Goal: Use online tool/utility: Utilize a website feature to perform a specific function

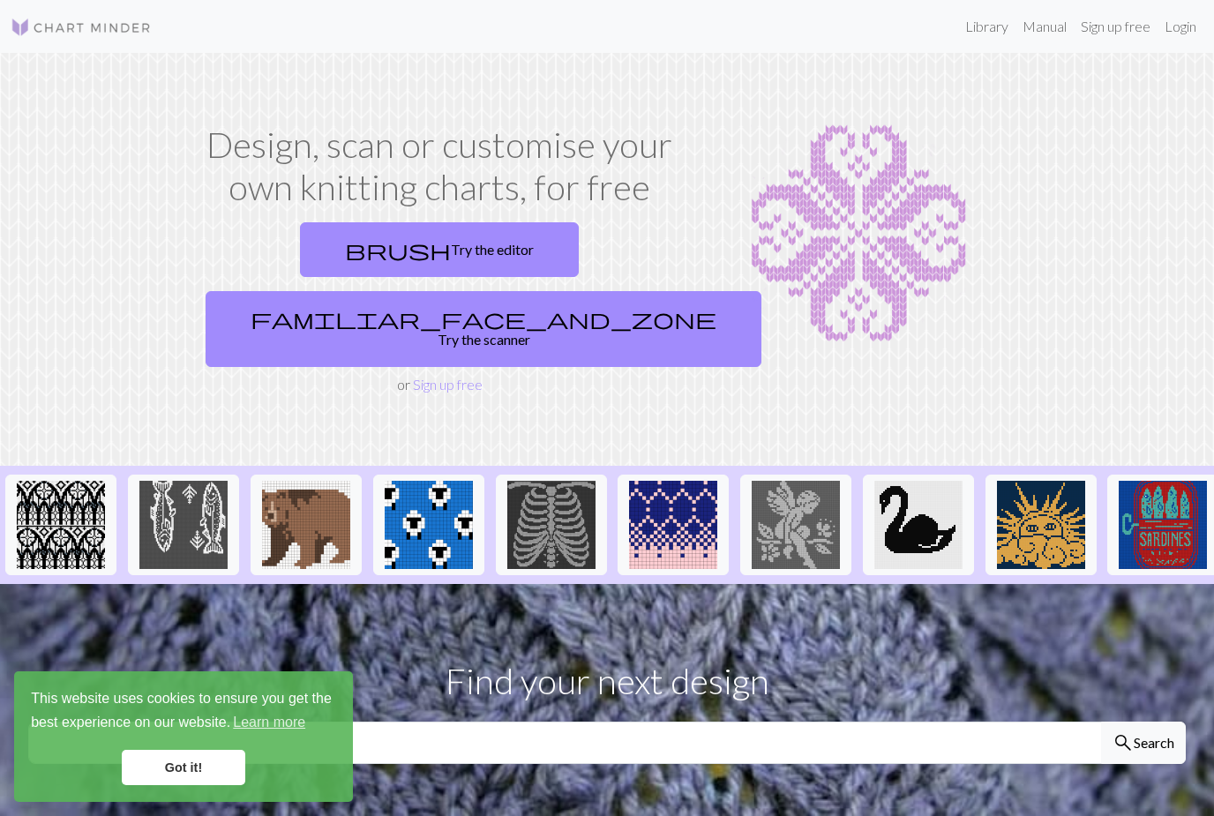
click at [642, 291] on link "familiar_face_and_zone Try the scanner" at bounding box center [483, 329] width 556 height 76
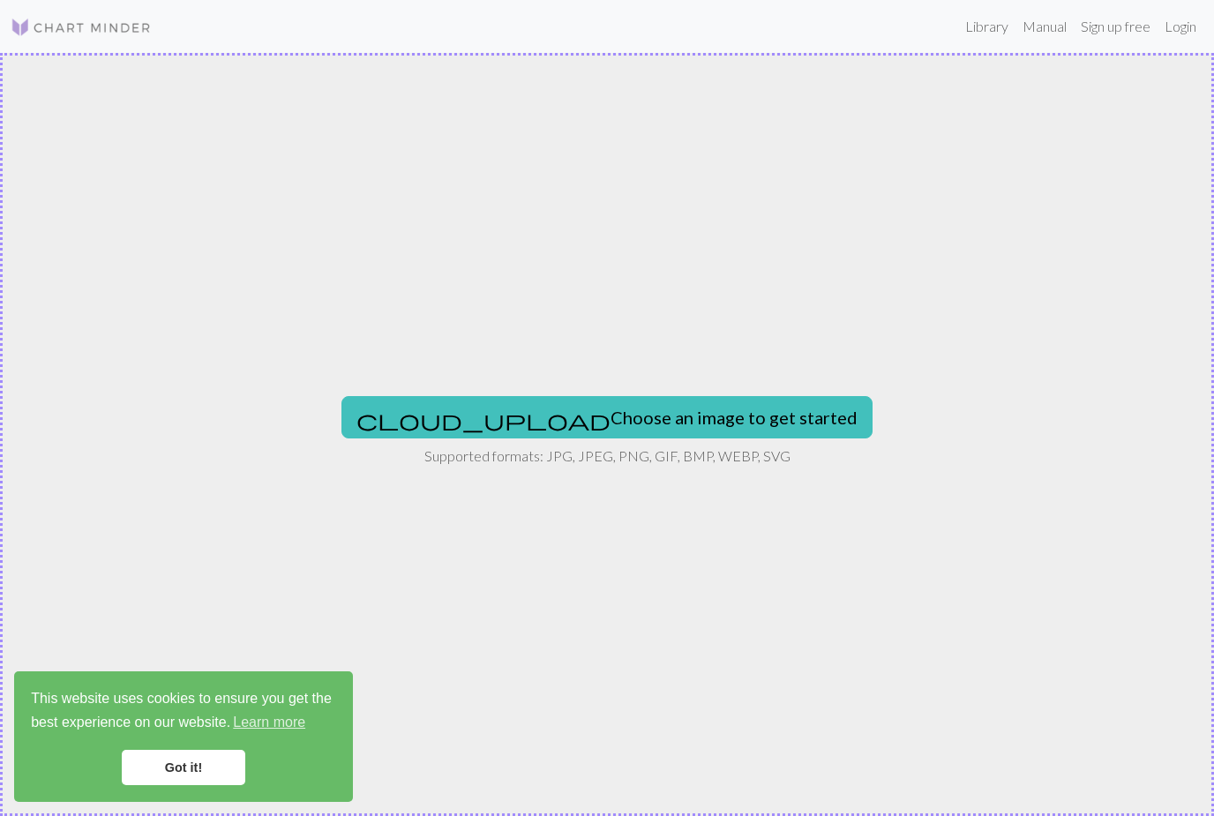
click at [702, 429] on button "cloud_upload Choose an image to get started" at bounding box center [606, 417] width 531 height 42
click at [718, 422] on button "cloud_upload Choose an image to get started" at bounding box center [606, 417] width 531 height 42
click at [713, 426] on button "cloud_upload Choose an image to get started" at bounding box center [606, 417] width 531 height 42
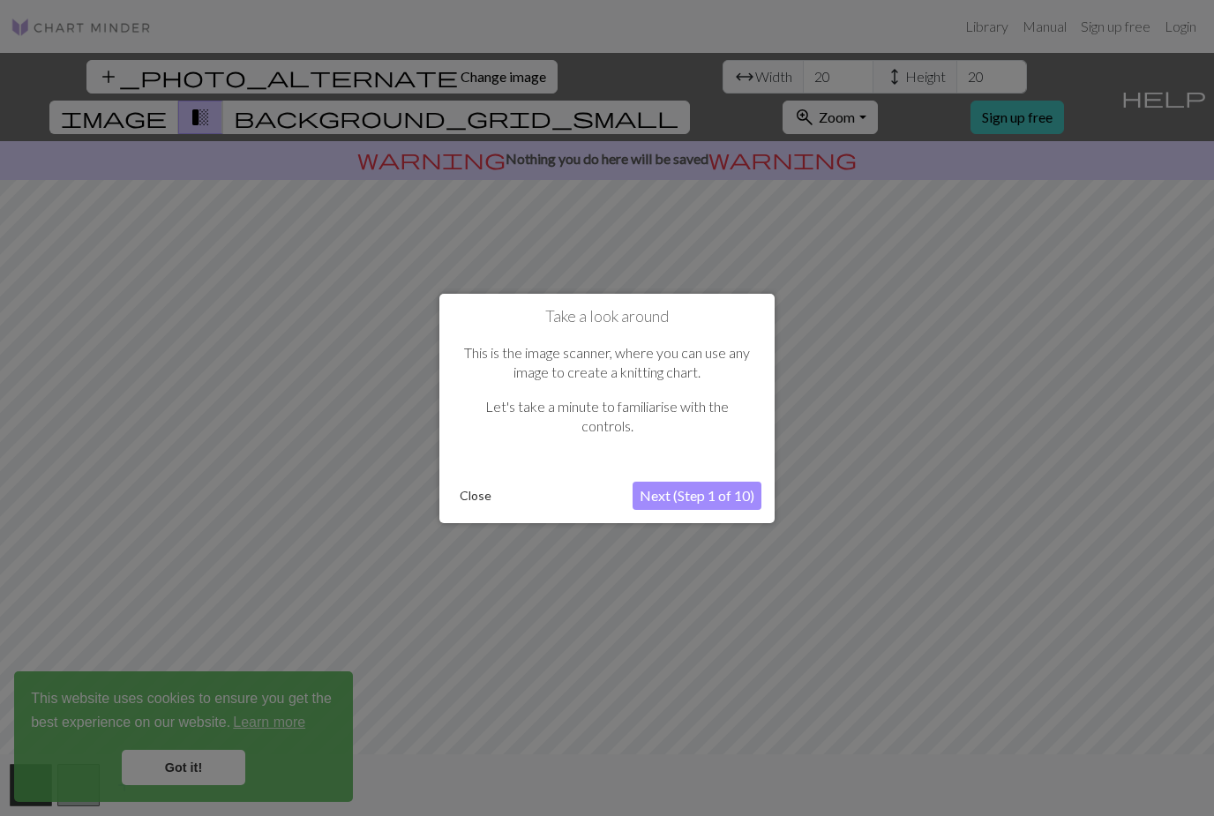
click at [745, 505] on button "Next (Step 1 of 10)" at bounding box center [696, 496] width 129 height 28
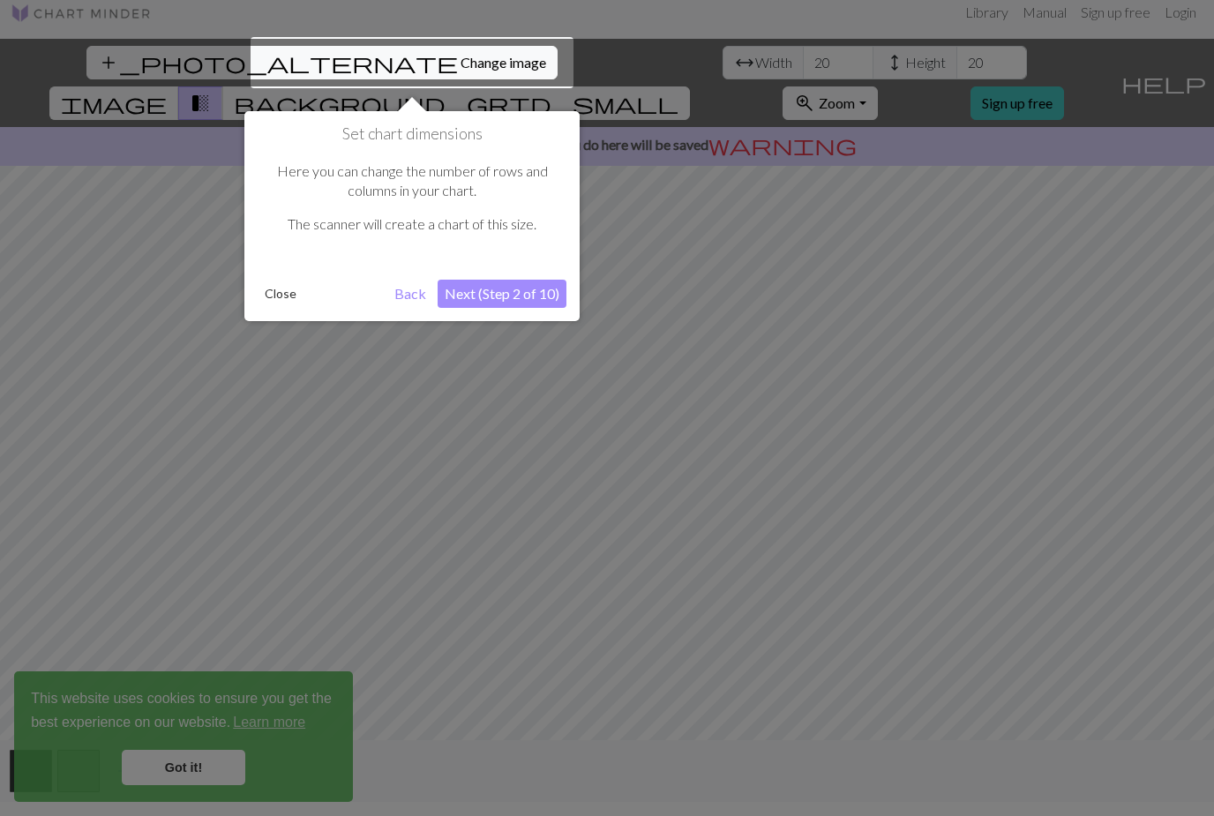
scroll to position [34, 0]
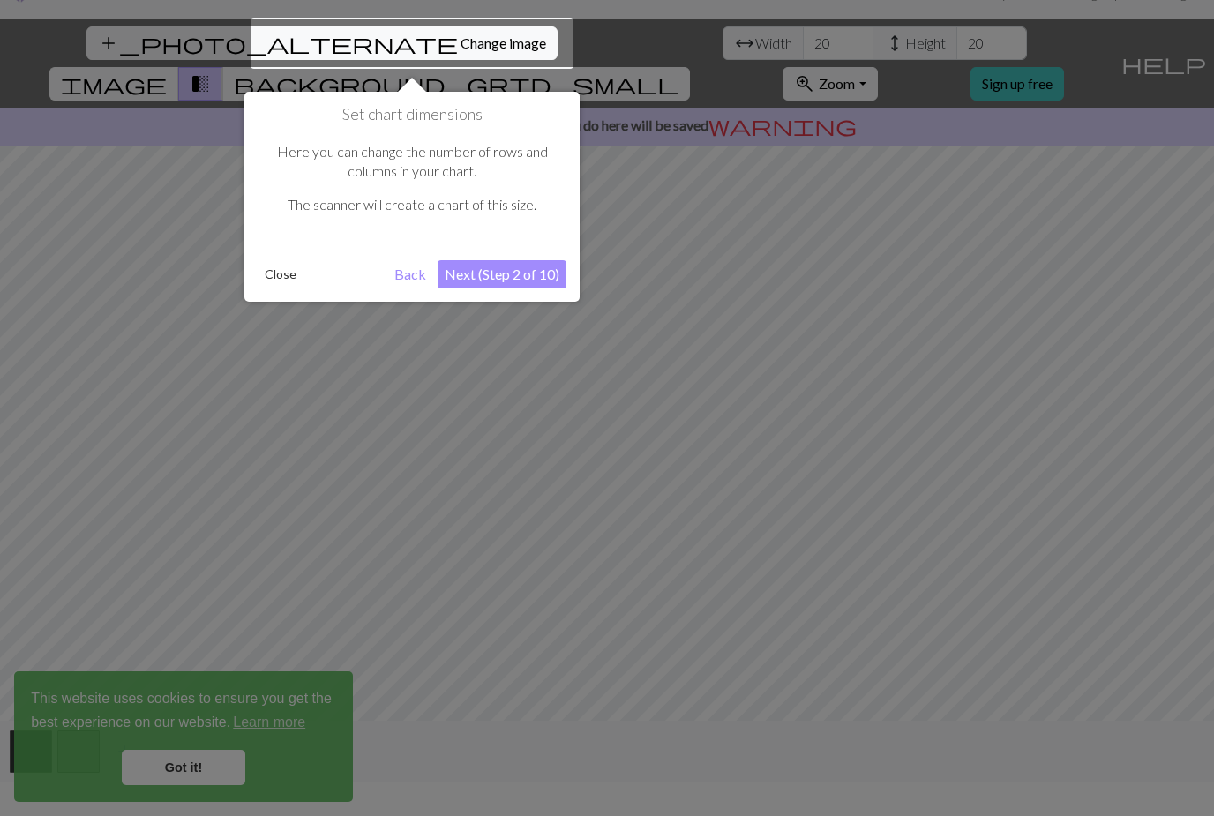
click at [376, 41] on div at bounding box center [411, 43] width 323 height 51
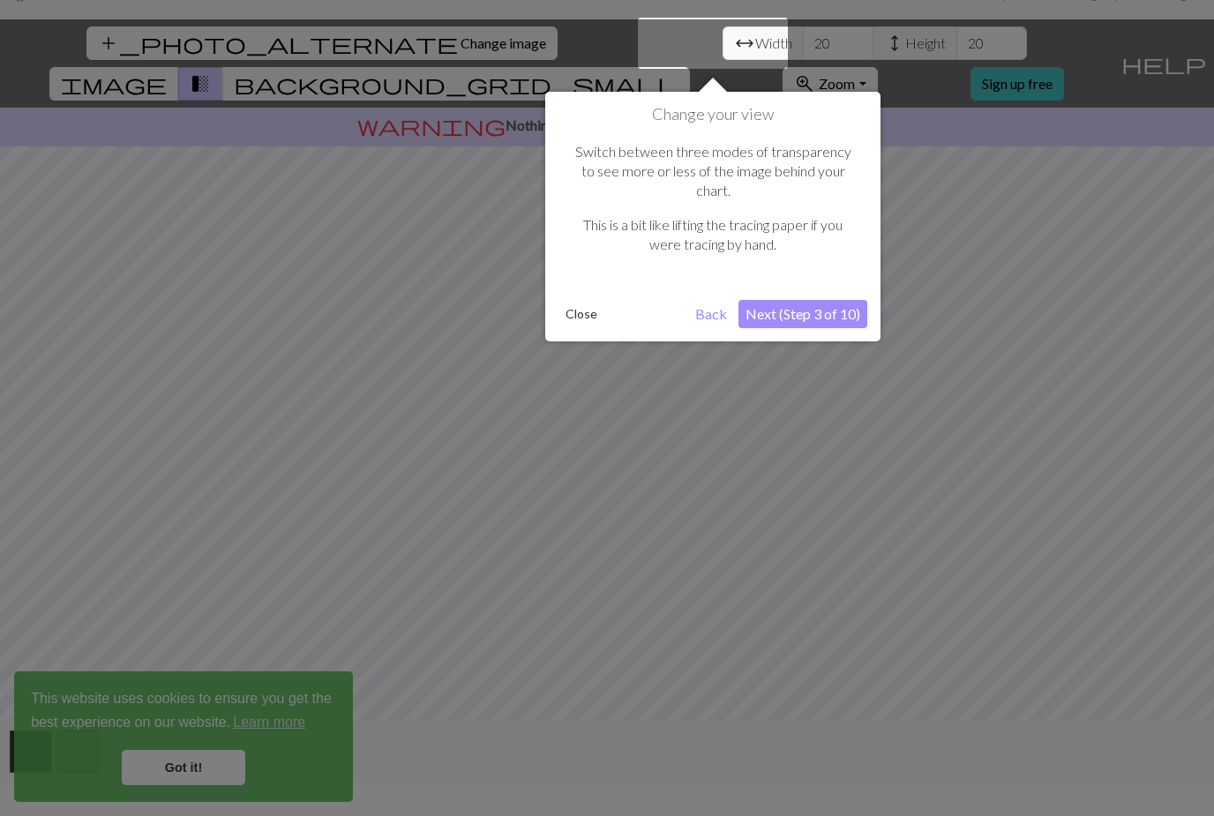
click at [701, 300] on button "Back" at bounding box center [711, 314] width 46 height 28
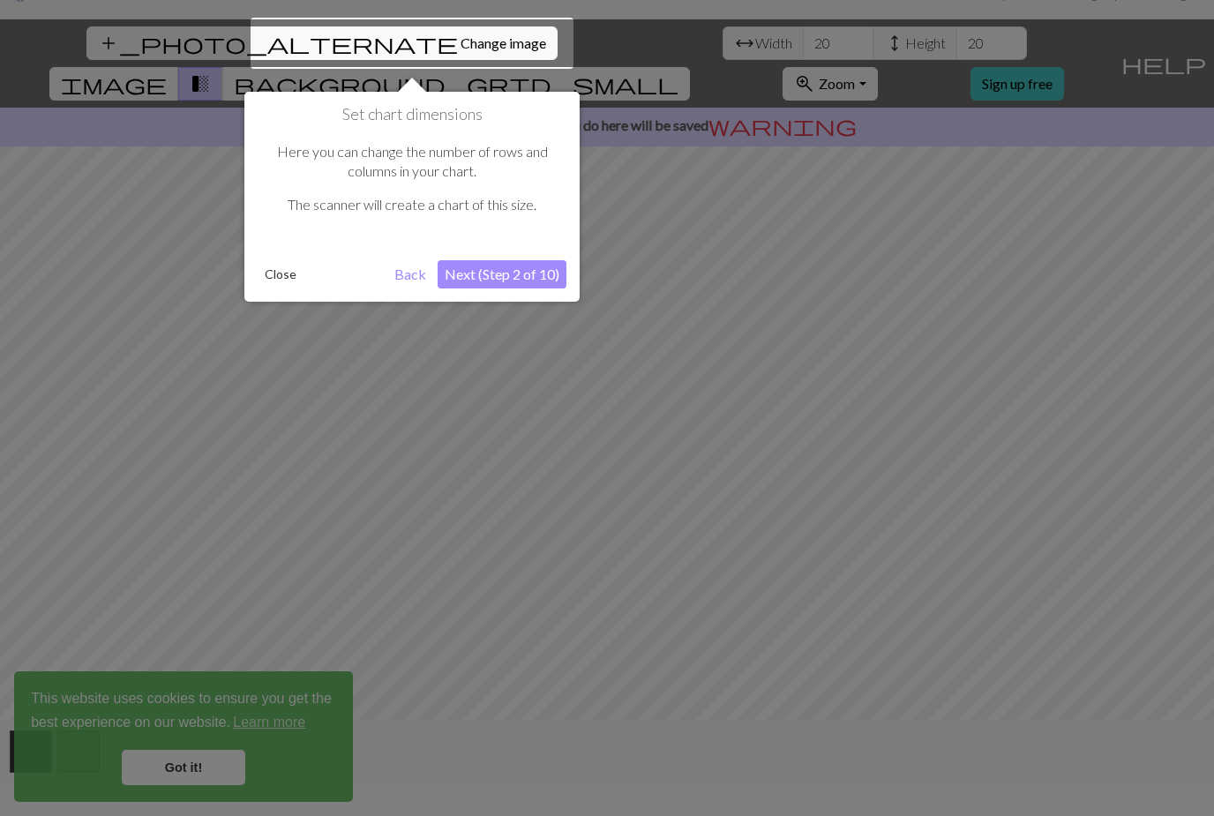
click at [378, 47] on div at bounding box center [411, 43] width 323 height 51
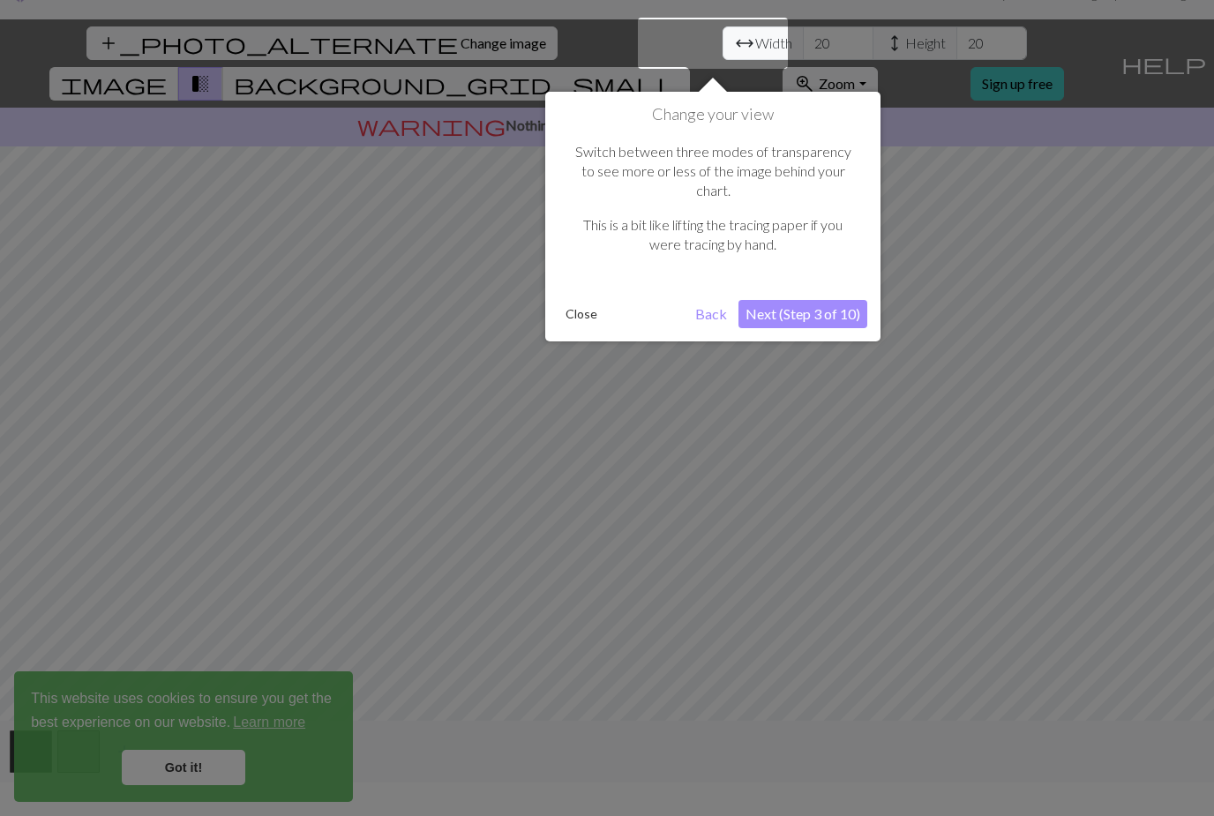
click at [715, 300] on button "Back" at bounding box center [711, 314] width 46 height 28
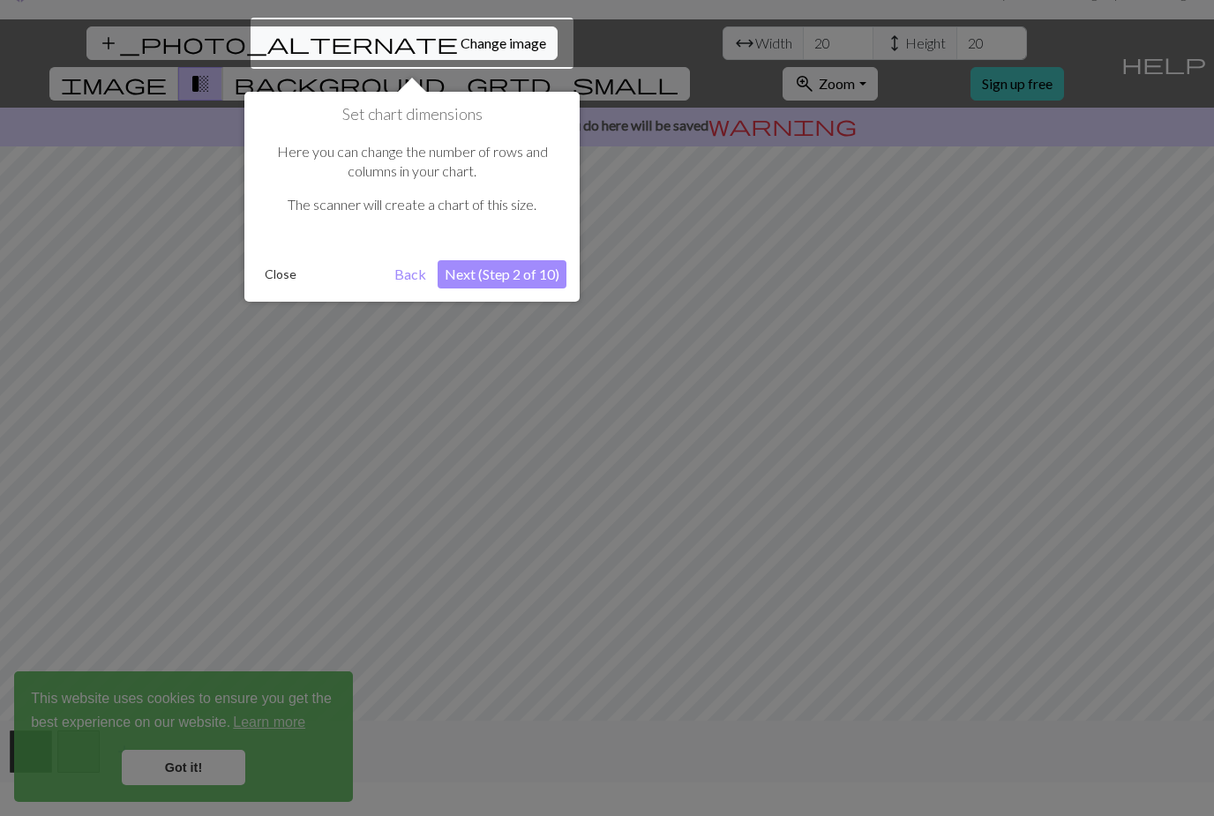
click at [294, 55] on div at bounding box center [411, 43] width 323 height 51
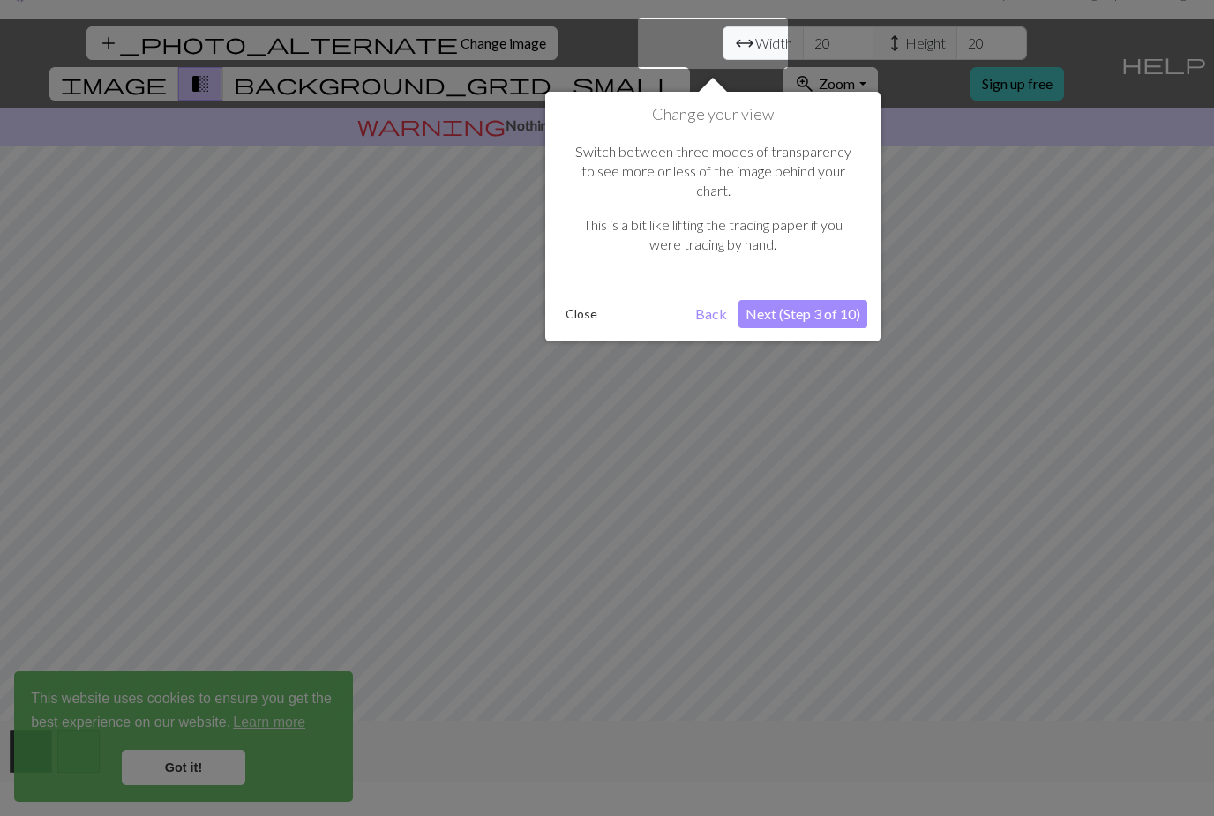
click at [376, 42] on div at bounding box center [607, 402] width 1214 height 872
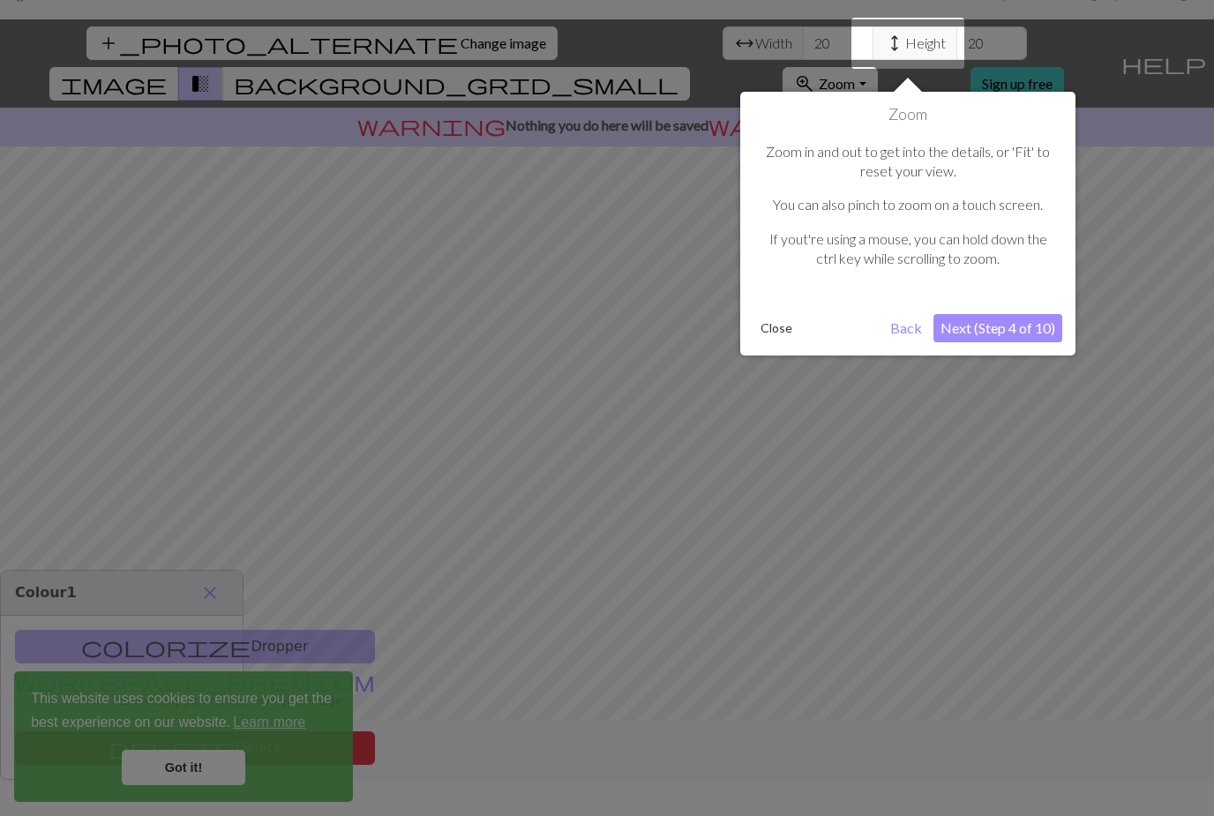
click at [1154, 298] on div at bounding box center [607, 402] width 1214 height 872
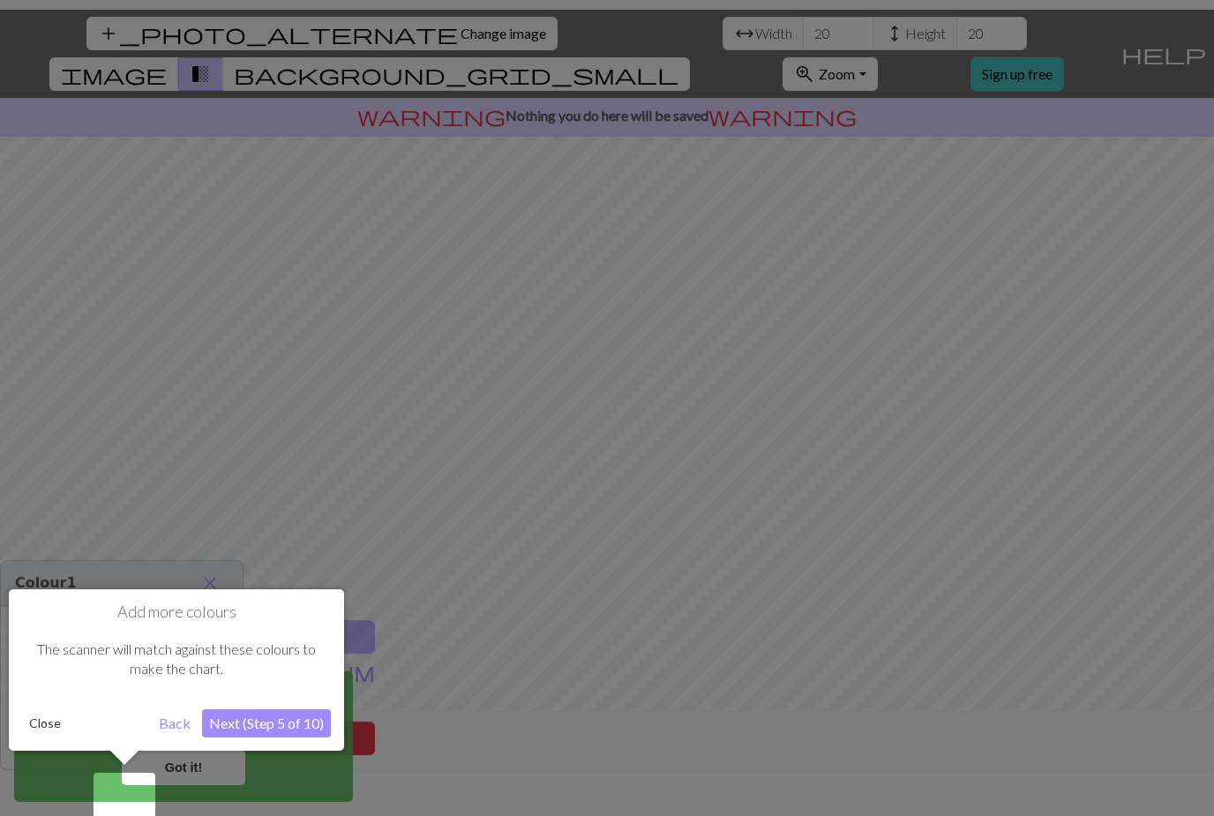
click at [1100, 293] on div at bounding box center [607, 393] width 1214 height 872
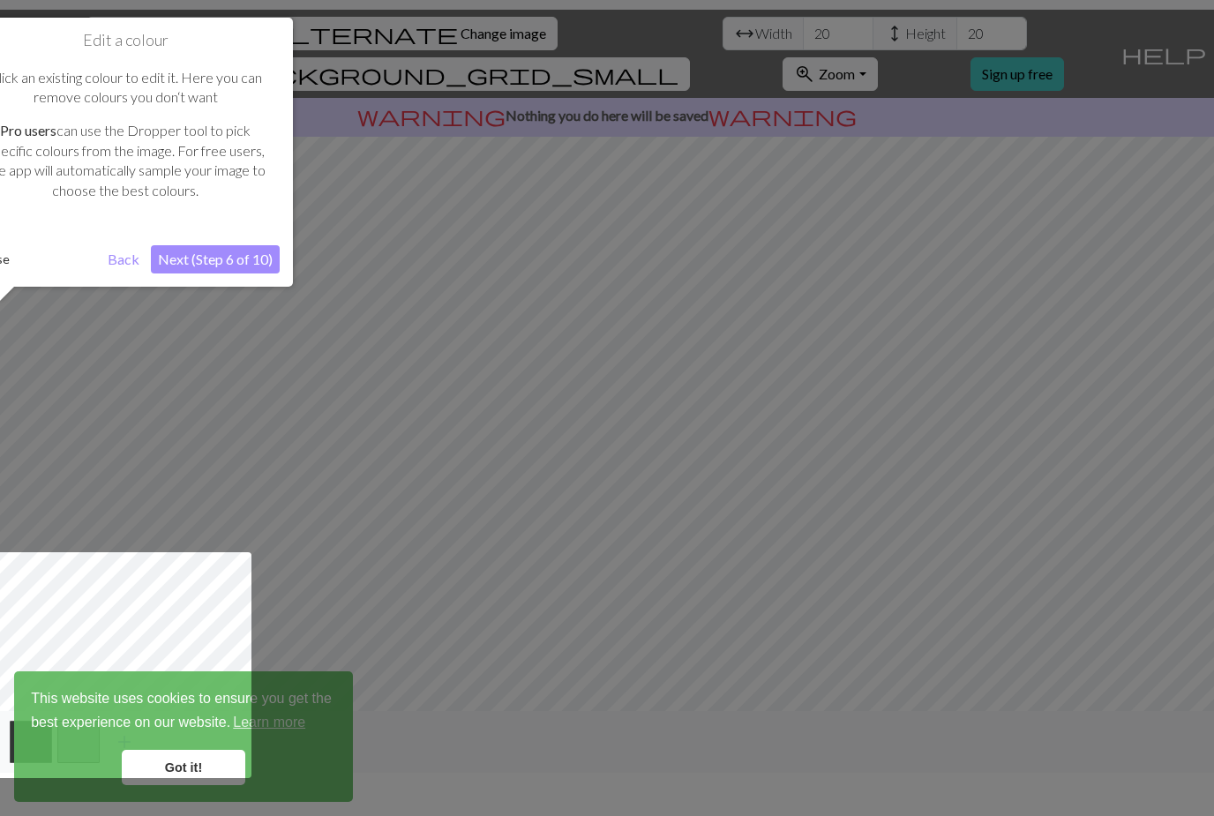
click at [1109, 300] on div at bounding box center [607, 393] width 1214 height 872
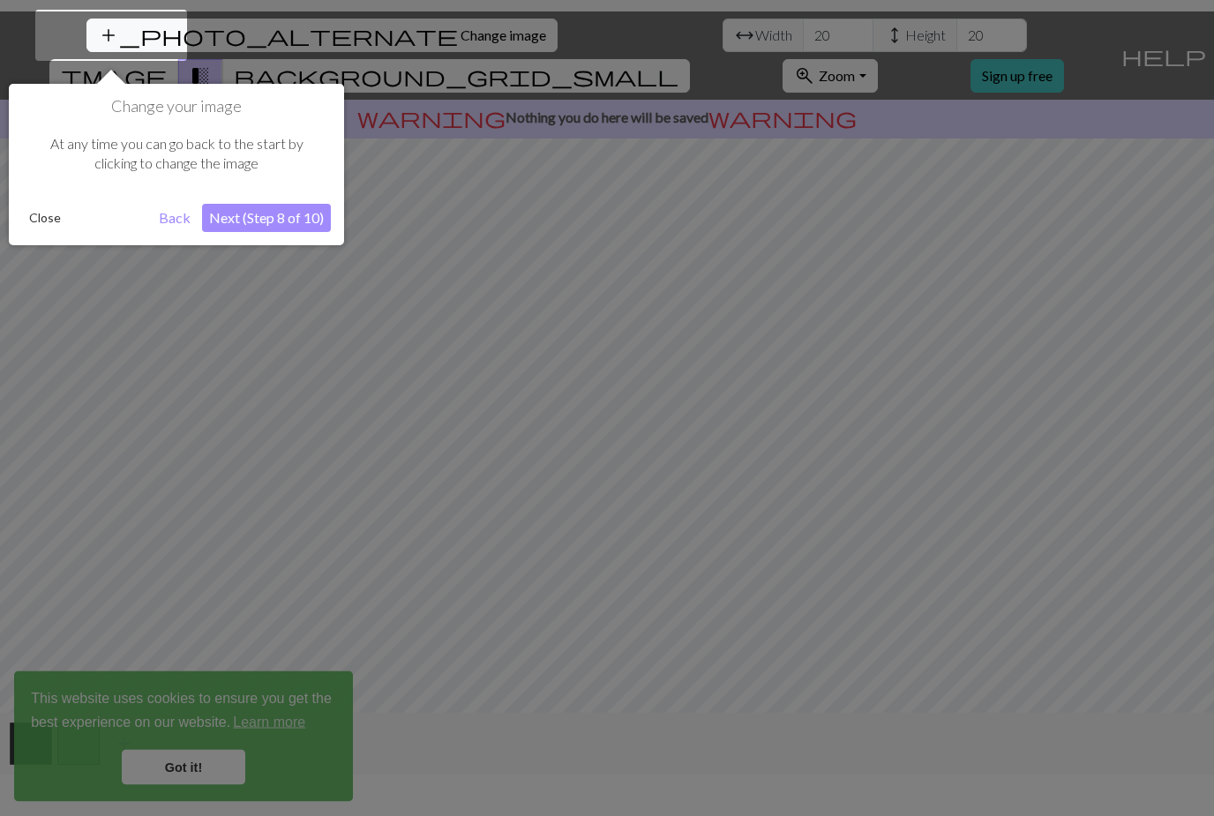
scroll to position [36, 0]
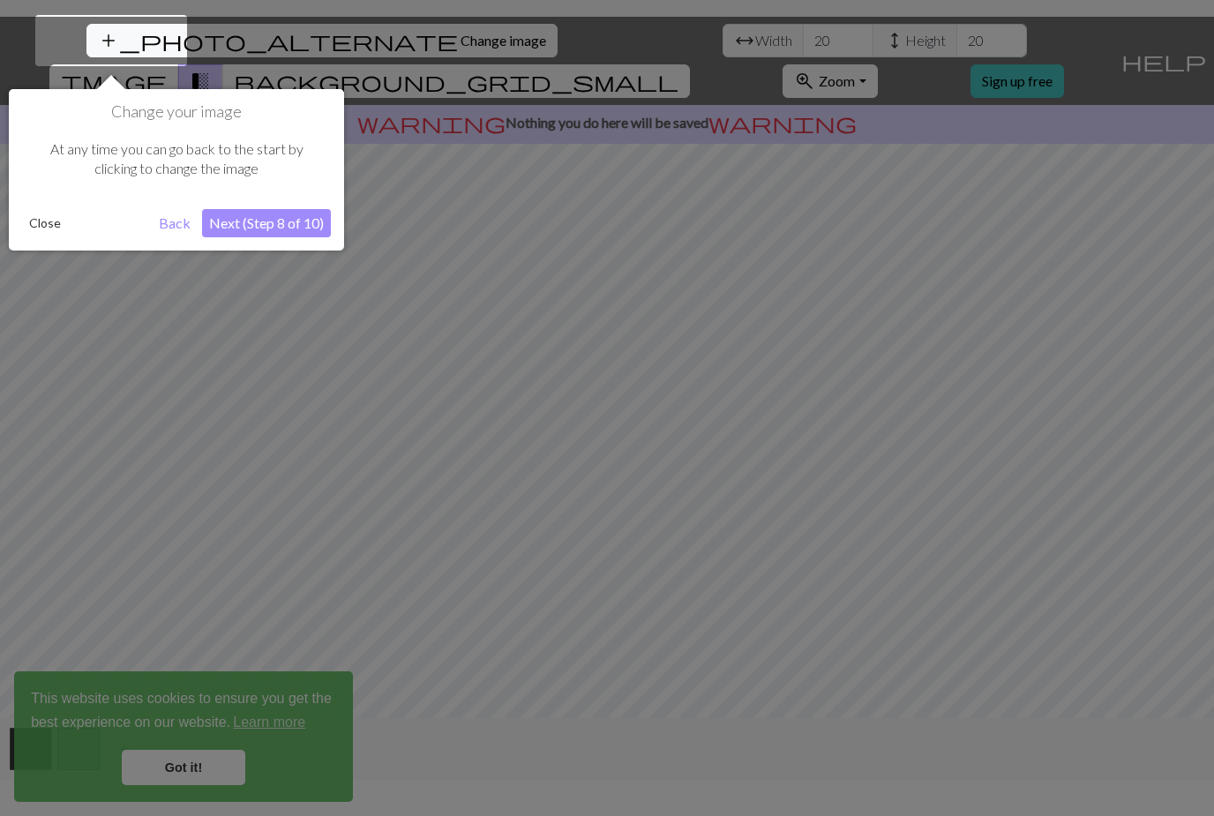
click at [1075, 295] on div at bounding box center [607, 400] width 1214 height 872
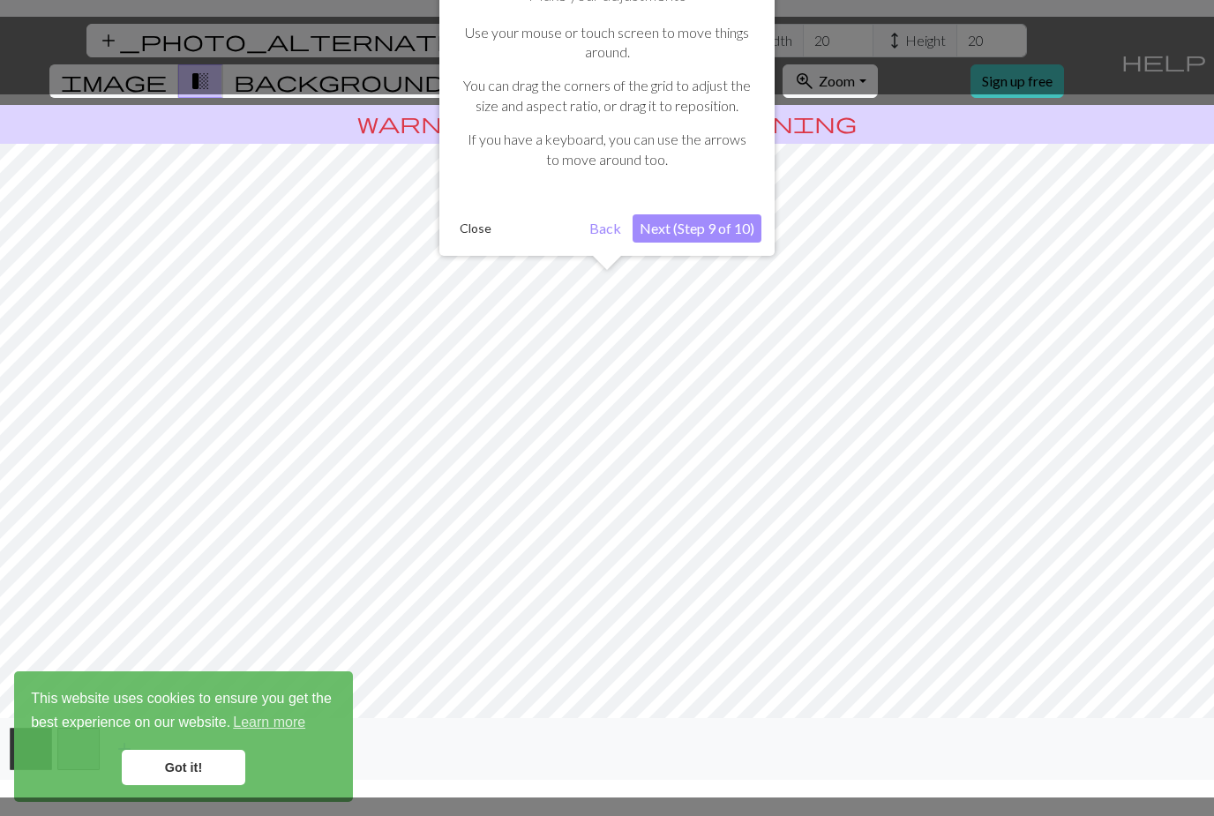
click at [1074, 295] on div at bounding box center [606, 445] width 1231 height 703
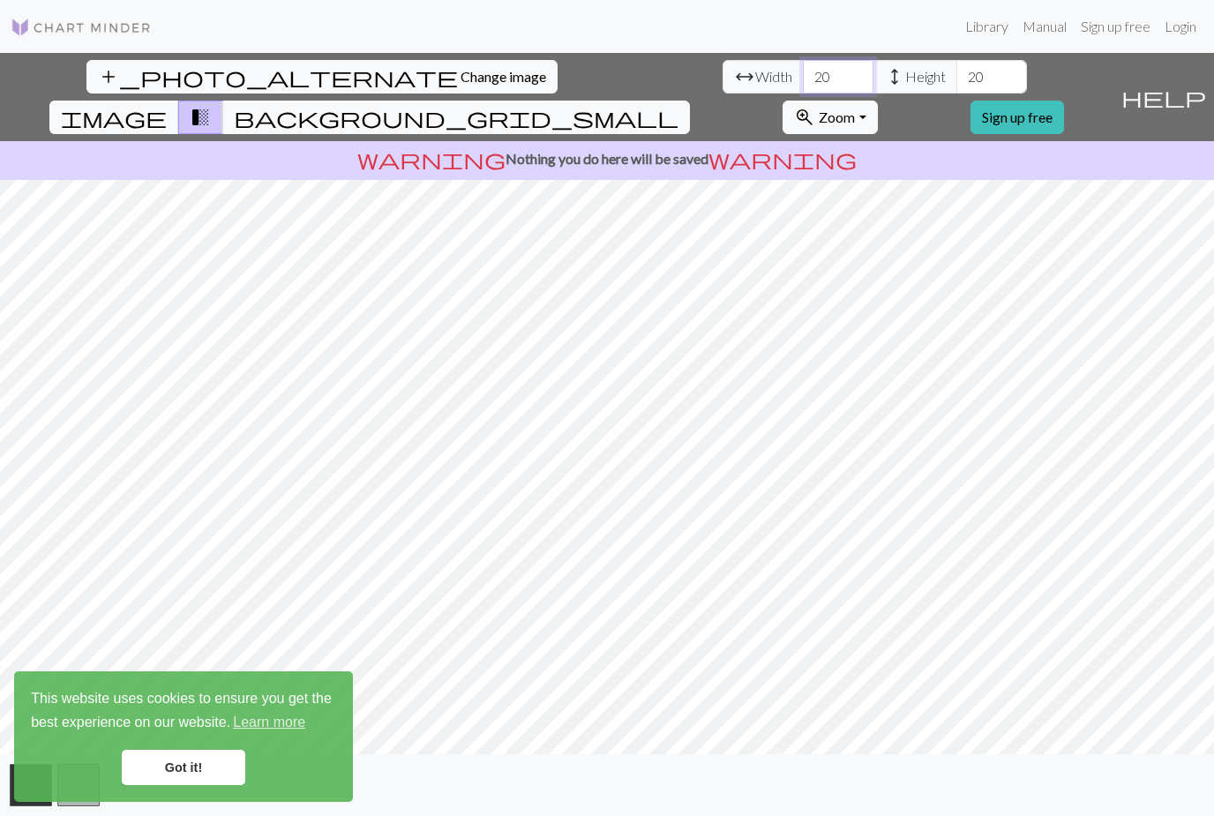
click at [803, 60] on input "20" at bounding box center [838, 77] width 71 height 34
type input "2"
type input "100"
click at [956, 60] on input "20" at bounding box center [991, 77] width 71 height 34
type input "2"
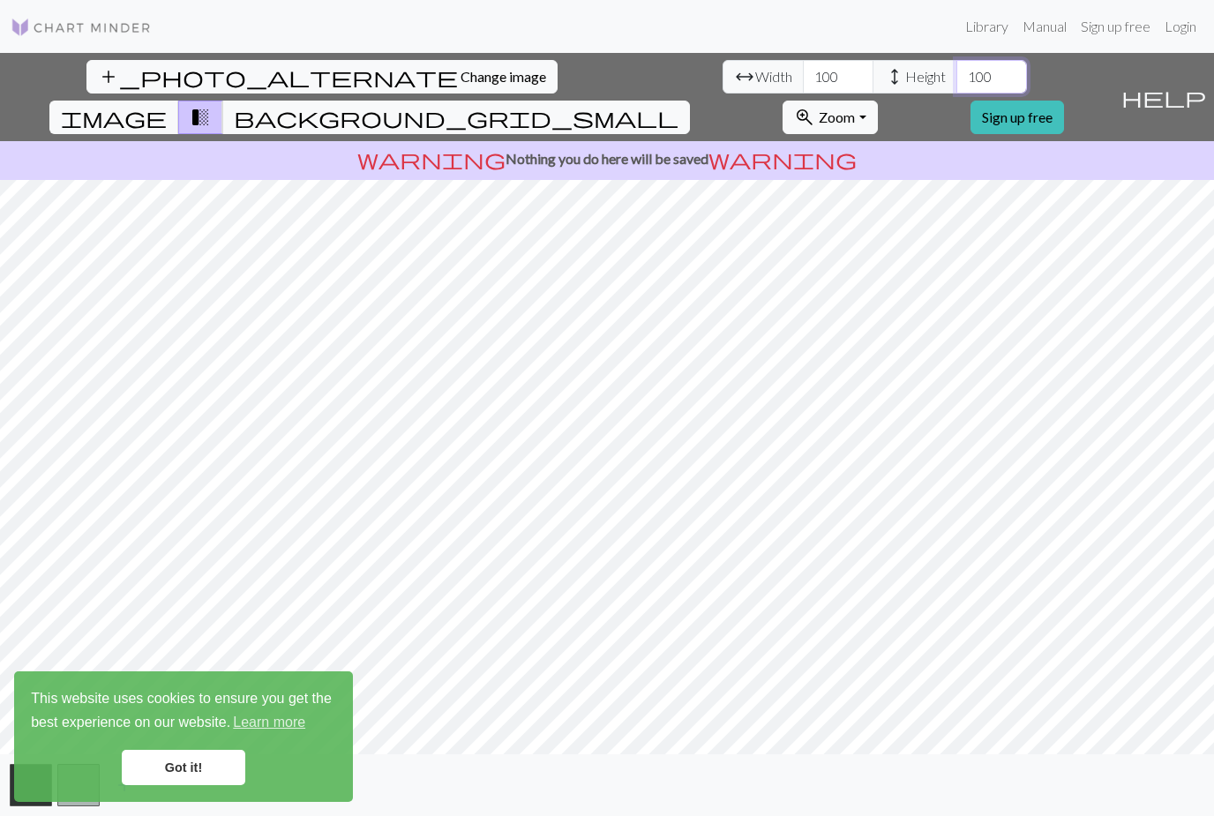
type input "100"
click at [803, 60] on input "100" at bounding box center [838, 77] width 71 height 34
type input "1"
type input "150"
click at [956, 60] on input "100" at bounding box center [991, 77] width 71 height 34
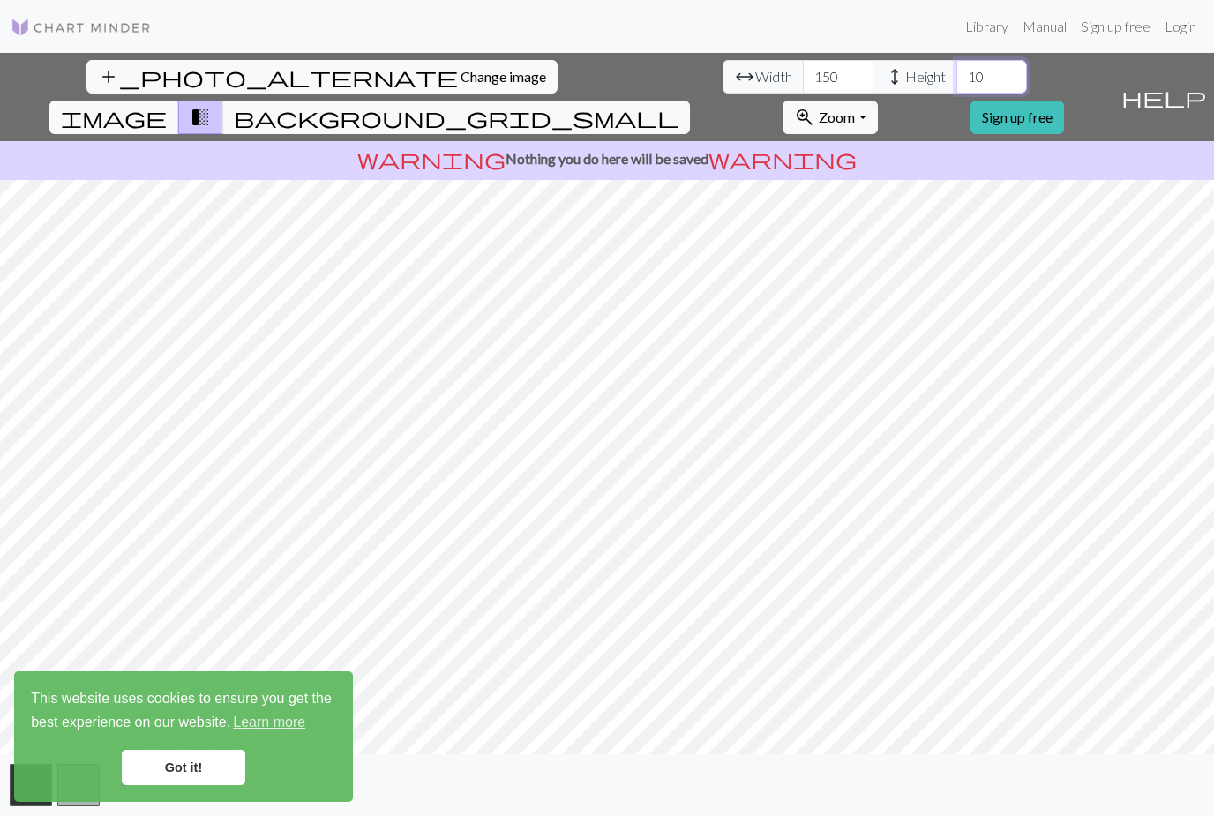
type input "1"
type input "150"
click at [678, 105] on span "background_grid_small" at bounding box center [456, 117] width 444 height 25
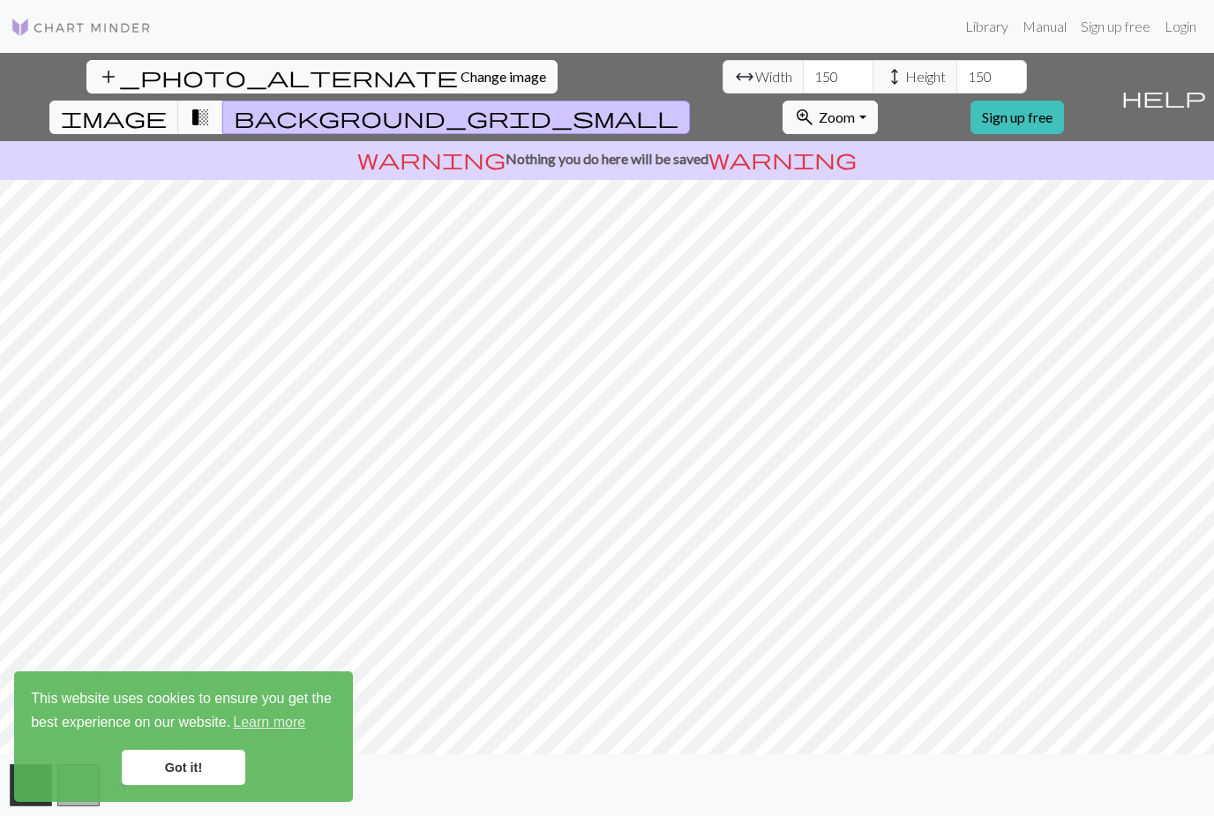
click at [179, 101] on button "image" at bounding box center [114, 118] width 130 height 34
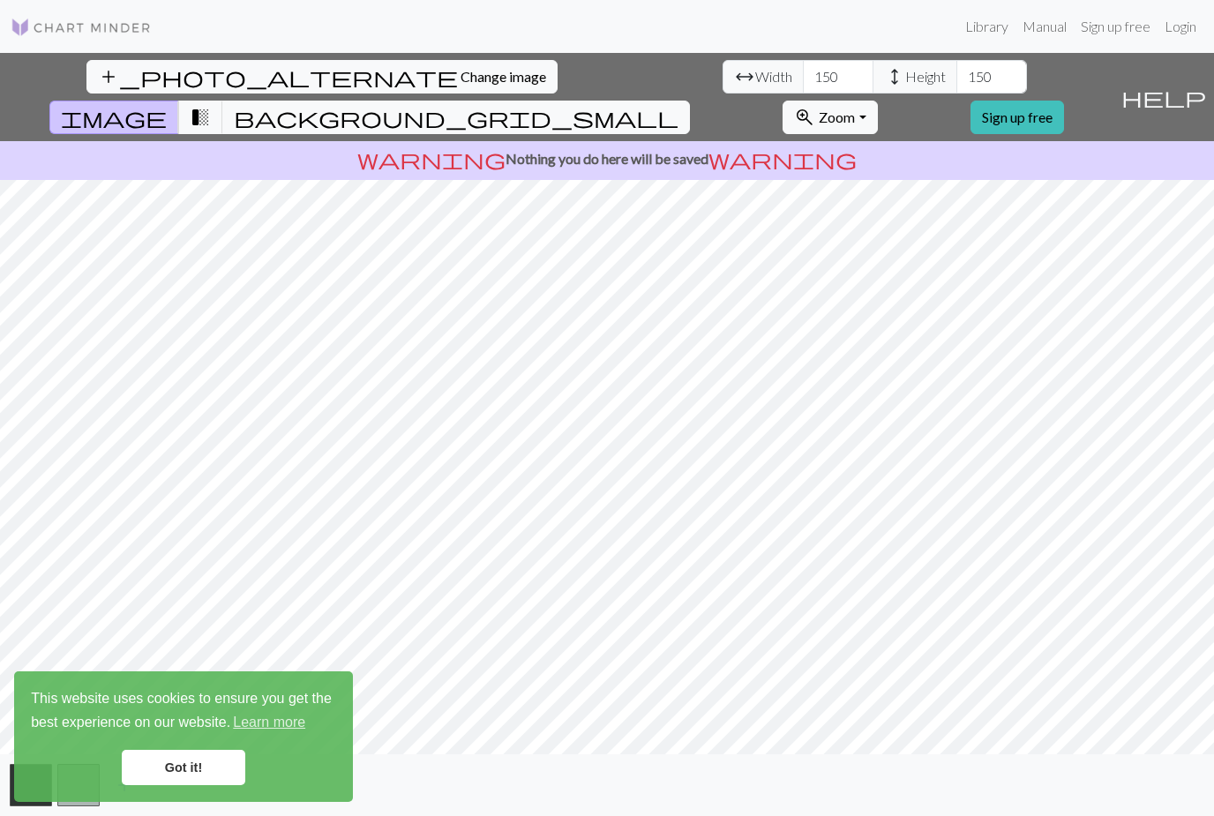
click at [678, 105] on span "background_grid_small" at bounding box center [456, 117] width 444 height 25
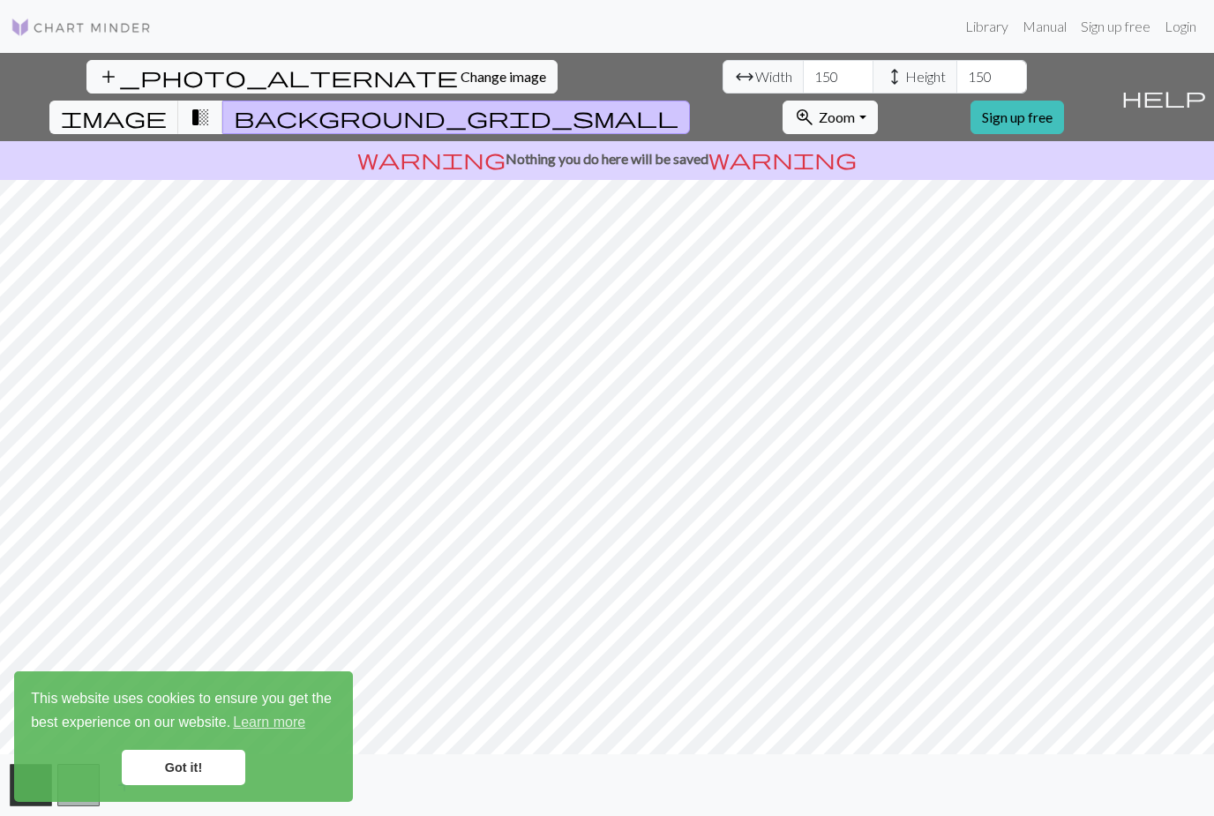
click at [207, 769] on link "Got it!" at bounding box center [183, 767] width 123 height 35
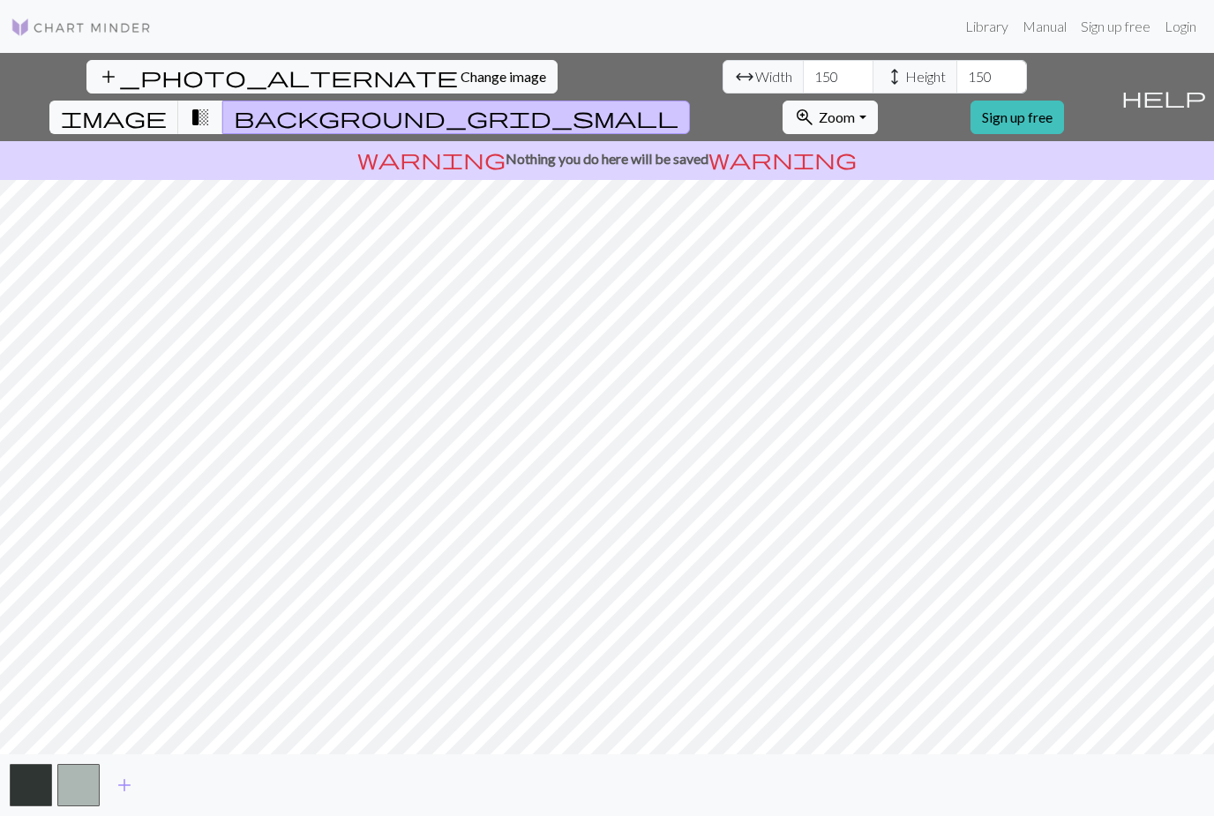
click at [81, 788] on button "button" at bounding box center [78, 785] width 42 height 42
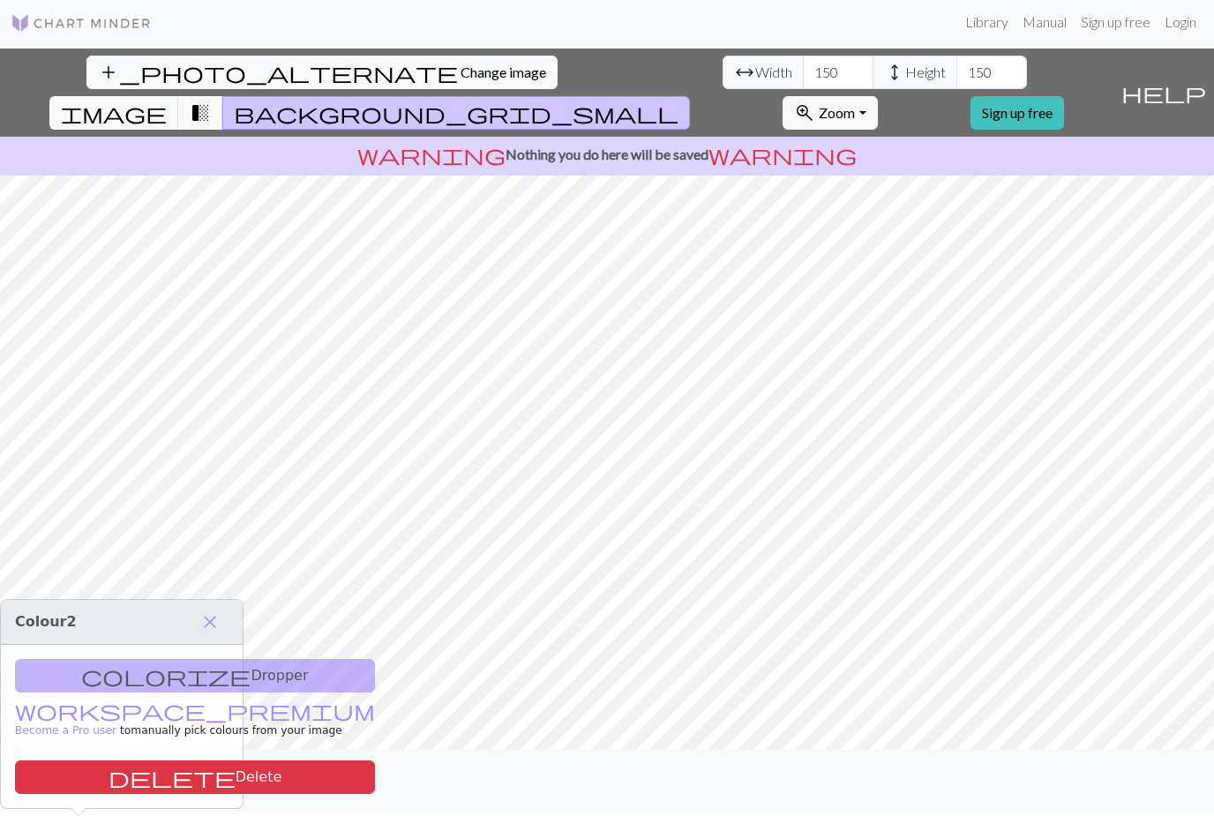
click at [19, 797] on button "button" at bounding box center [31, 780] width 42 height 42
click at [211, 101] on span "transition_fade" at bounding box center [200, 113] width 21 height 25
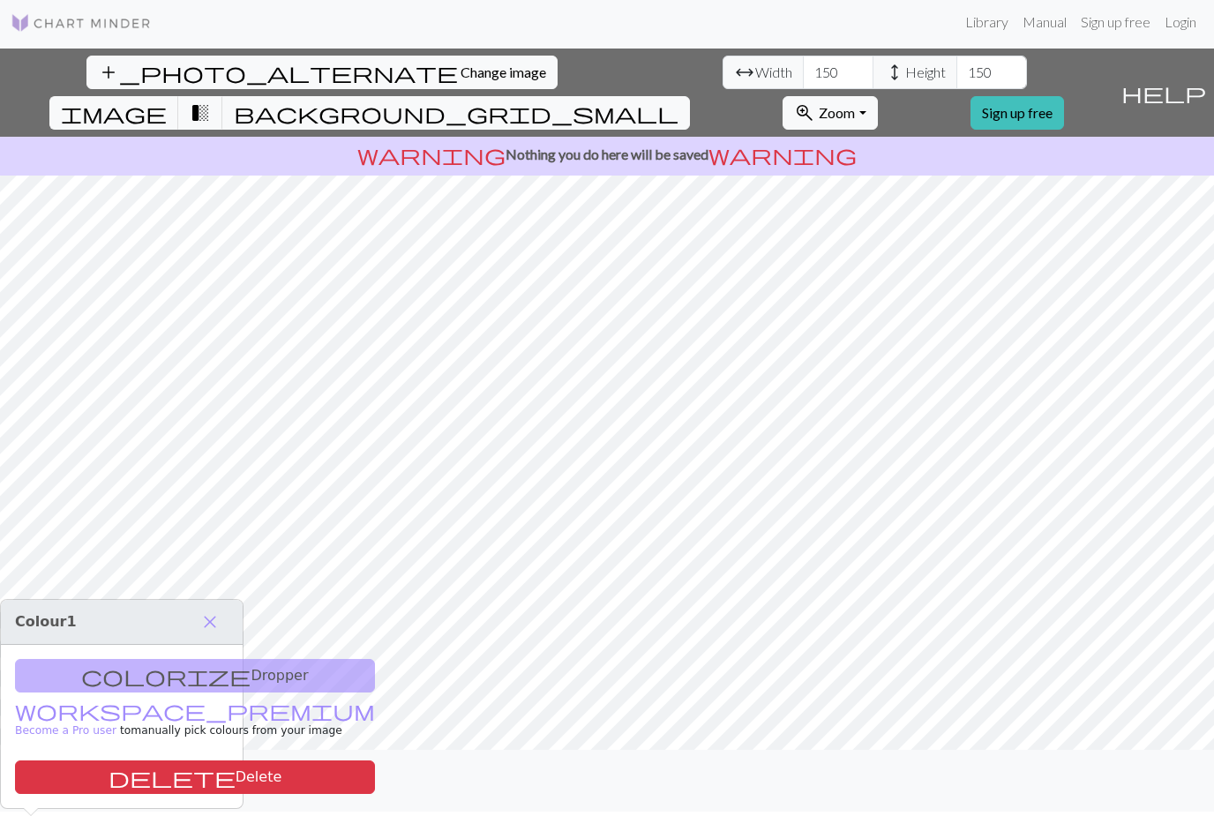
click at [179, 96] on button "image" at bounding box center [114, 113] width 130 height 34
click at [211, 101] on span "transition_fade" at bounding box center [200, 113] width 21 height 25
click at [208, 609] on span "close" at bounding box center [209, 621] width 21 height 25
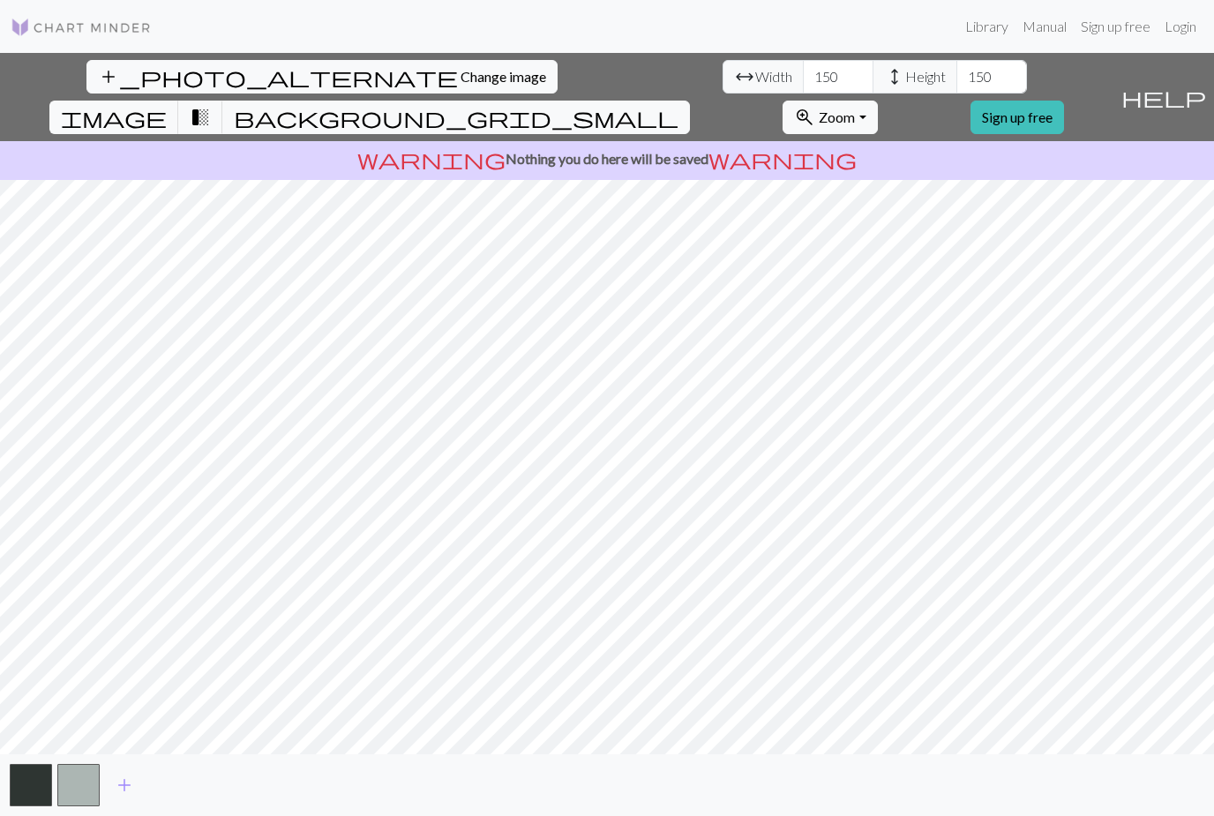
click at [460, 68] on span "Change image" at bounding box center [503, 76] width 86 height 17
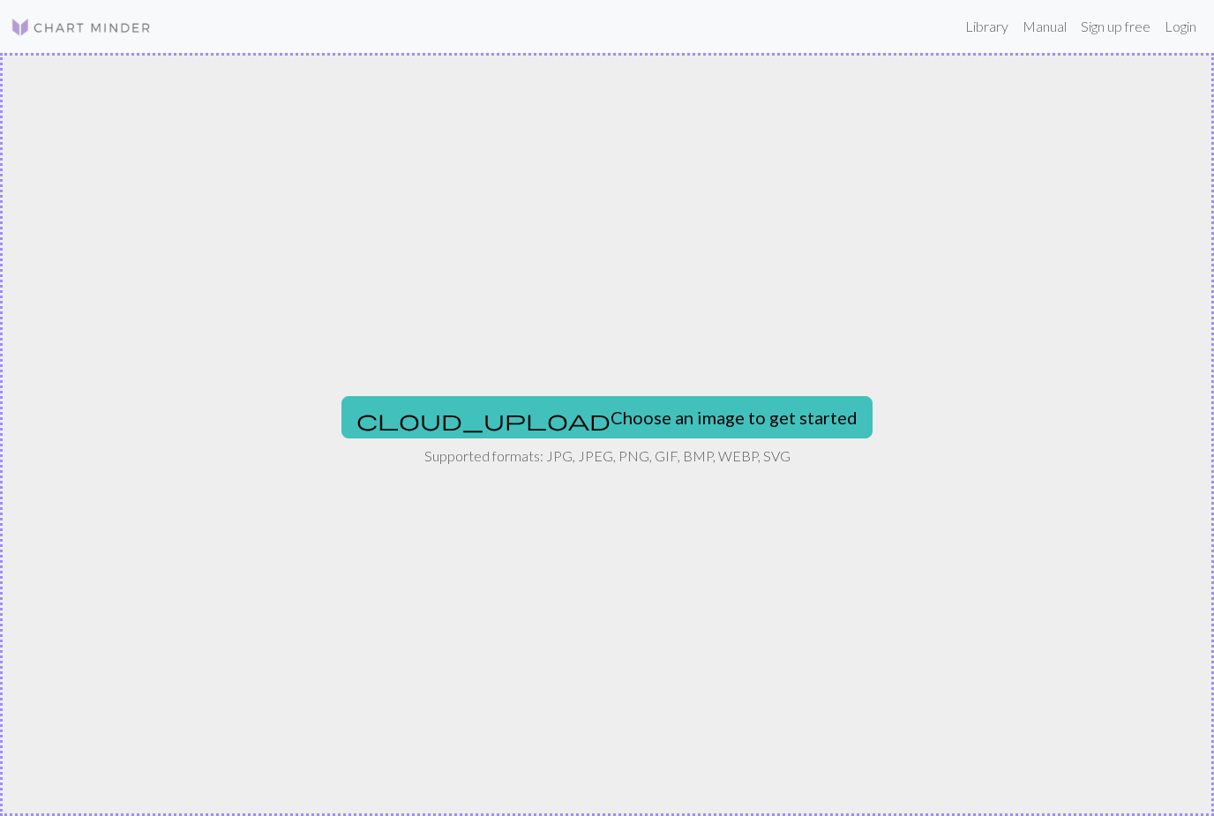
scroll to position [0, 0]
click at [717, 436] on button "cloud_upload Choose an image to get started" at bounding box center [606, 417] width 531 height 42
